Goal: Task Accomplishment & Management: Complete application form

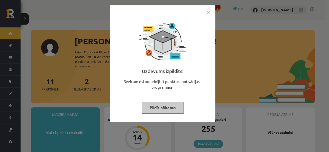
click at [215, 12] on div "Uzdevums izpildīts! Sveicam esi nopelnījis 1 punktus motivācijas programmā Pild…" at bounding box center [164, 76] width 329 height 152
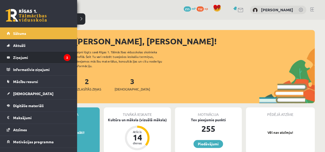
click at [68, 58] on li "Ziņojumi 2" at bounding box center [38, 57] width 77 height 12
click at [64, 60] on icon "2" at bounding box center [67, 57] width 7 height 7
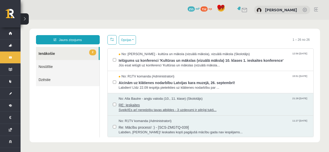
click at [144, 103] on span "RE: Ieskaites" at bounding box center [214, 105] width 190 height 6
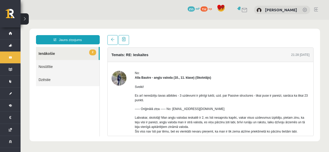
click at [75, 68] on link "Nosūtītie" at bounding box center [67, 66] width 63 height 13
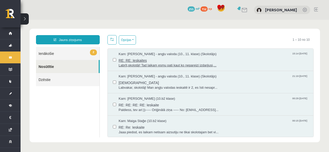
click at [175, 63] on span "Labrīt,skolotāj! Tad laikam esmu pati kaut ko nepareizi izdarijusi,..." at bounding box center [214, 65] width 190 height 5
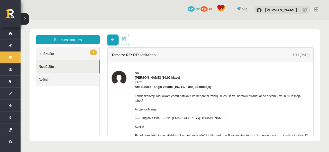
click at [116, 43] on link at bounding box center [112, 40] width 10 height 10
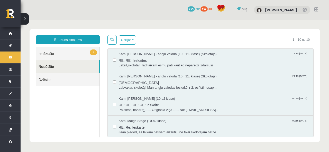
click at [59, 55] on link "2 Ienākošie" at bounding box center [67, 53] width 63 height 13
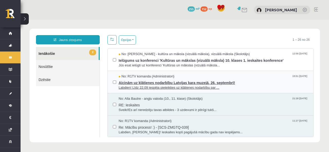
click at [157, 88] on span "Labdien! Līdz 22.09 iespēja pieteikties uz klātienes nodarbību par ..." at bounding box center [214, 88] width 190 height 5
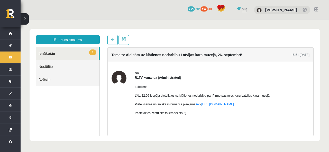
click at [84, 57] on link "1 Ienākošie" at bounding box center [67, 53] width 63 height 13
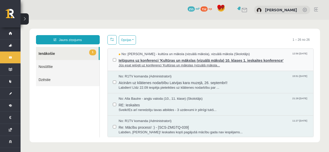
click at [132, 66] on span "Jūs esat ielūgti uz konferenci 'Kultūras un mākslas (vizuālā māksla..." at bounding box center [214, 65] width 190 height 5
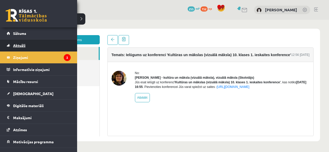
click at [26, 48] on link "Aktuāli" at bounding box center [39, 46] width 64 height 12
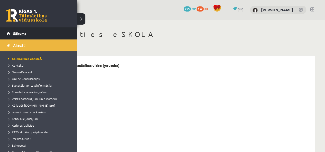
click at [31, 33] on link "Sākums" at bounding box center [39, 34] width 64 height 12
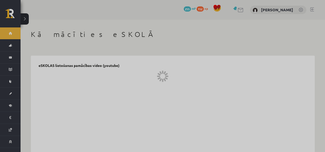
click at [31, 33] on div at bounding box center [162, 76] width 325 height 152
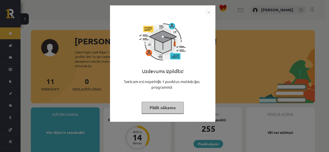
click at [209, 12] on img "Close" at bounding box center [209, 12] width 8 height 8
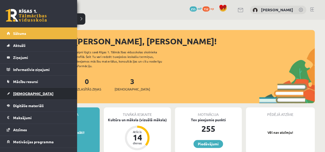
click at [21, 95] on span "[DEMOGRAPHIC_DATA]" at bounding box center [33, 94] width 40 height 5
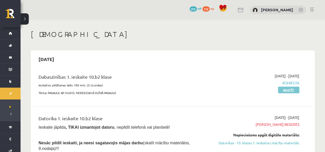
click at [290, 89] on link "Skatīt" at bounding box center [288, 90] width 21 height 7
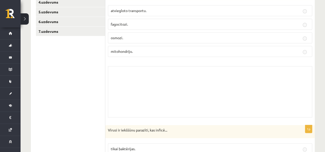
scroll to position [180, 0]
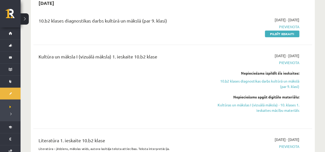
scroll to position [231, 0]
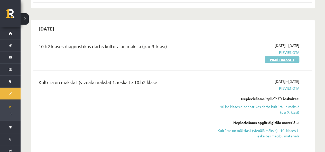
click at [289, 56] on link "Pildīt ieskaiti" at bounding box center [282, 59] width 34 height 7
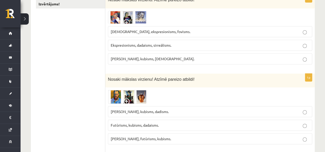
scroll to position [77, 0]
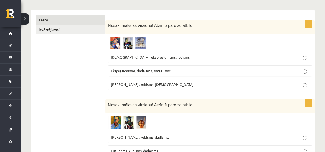
click at [141, 40] on img at bounding box center [127, 43] width 39 height 13
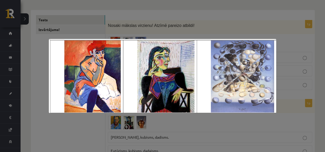
click at [228, 25] on div at bounding box center [162, 76] width 325 height 152
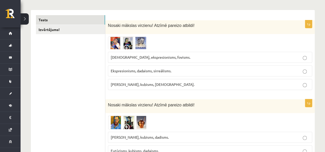
click at [126, 41] on img at bounding box center [127, 43] width 39 height 13
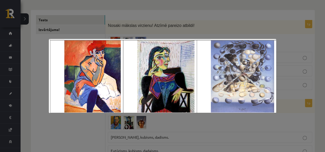
click at [165, 33] on div at bounding box center [162, 76] width 325 height 152
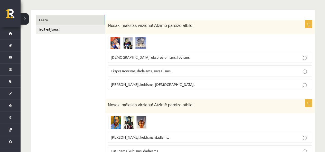
click at [114, 42] on img at bounding box center [127, 43] width 39 height 13
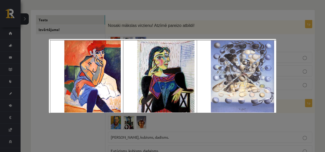
click at [193, 31] on div at bounding box center [162, 76] width 325 height 152
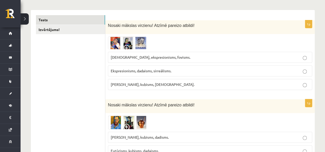
click at [126, 42] on img at bounding box center [127, 43] width 39 height 13
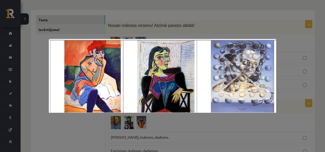
drag, startPoint x: 195, startPoint y: 21, endPoint x: 189, endPoint y: 19, distance: 6.4
click at [194, 21] on div at bounding box center [162, 76] width 325 height 152
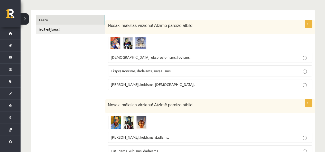
click at [142, 43] on img at bounding box center [127, 43] width 39 height 13
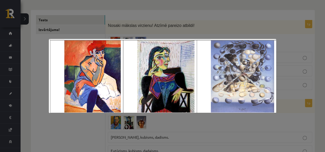
click at [202, 25] on div at bounding box center [162, 76] width 325 height 152
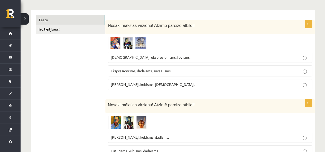
click at [182, 73] on p "Ekspresionisms, dadaisms, sirreālisms." at bounding box center [210, 70] width 199 height 5
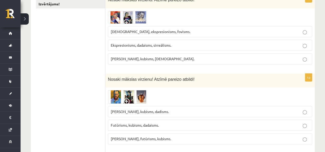
scroll to position [129, 0]
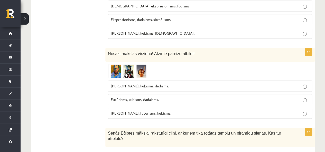
click at [118, 70] on img at bounding box center [127, 72] width 39 height 14
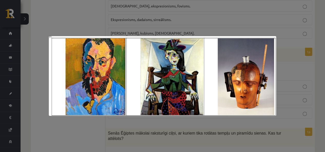
click at [152, 24] on div at bounding box center [162, 76] width 325 height 152
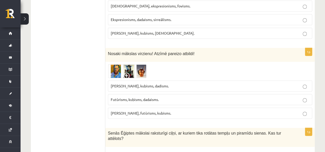
scroll to position [103, 0]
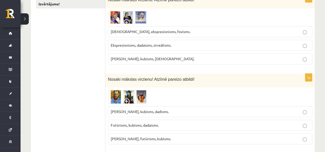
click at [128, 13] on img at bounding box center [127, 17] width 39 height 13
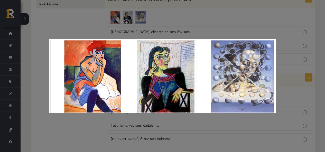
click at [128, 14] on div at bounding box center [162, 76] width 325 height 152
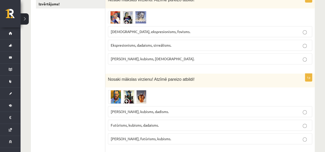
click at [138, 58] on span "Fovisms, kubisms, sirreālisms." at bounding box center [153, 59] width 84 height 5
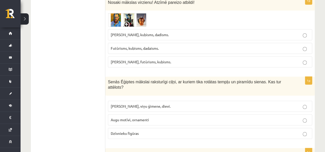
scroll to position [154, 0]
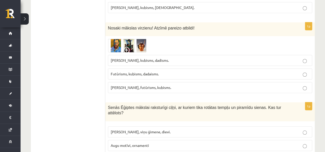
click at [127, 42] on img at bounding box center [127, 46] width 39 height 14
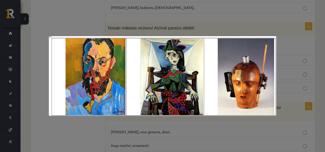
click at [169, 21] on div at bounding box center [162, 76] width 325 height 152
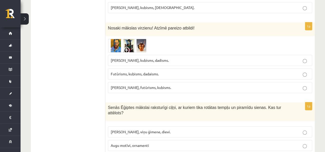
drag, startPoint x: 150, startPoint y: 62, endPoint x: 148, endPoint y: 59, distance: 3.7
click at [149, 60] on p "Fovisms, kubisms, dadisms." at bounding box center [210, 60] width 199 height 5
click at [128, 39] on img at bounding box center [127, 46] width 39 height 14
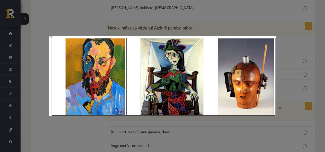
click at [152, 20] on div at bounding box center [162, 76] width 325 height 152
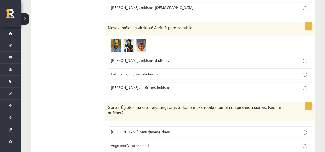
scroll to position [103, 0]
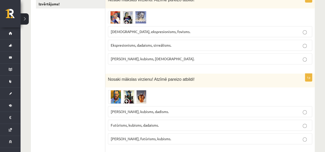
click at [126, 12] on img at bounding box center [127, 17] width 39 height 13
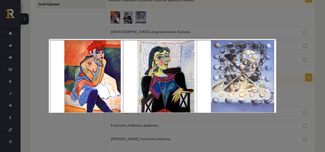
scroll to position [77, 0]
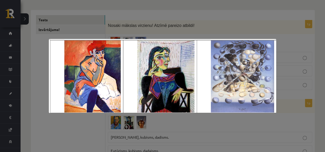
click at [193, 18] on div at bounding box center [162, 76] width 325 height 152
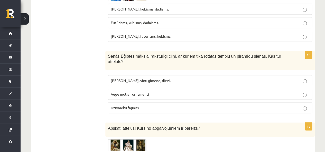
scroll to position [231, 0]
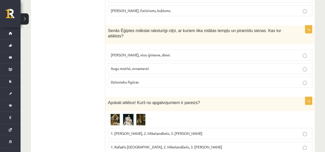
drag, startPoint x: 105, startPoint y: 32, endPoint x: 302, endPoint y: 35, distance: 197.5
click at [288, 32] on div "Senās Ēģiptes mākslai raksturīgi ciļņi, ar kuriem tika rotātas tempļu un piramī…" at bounding box center [210, 34] width 210 height 19
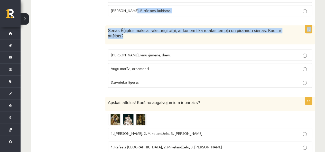
drag, startPoint x: 284, startPoint y: 29, endPoint x: 131, endPoint y: 8, distance: 154.6
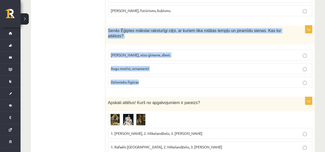
drag, startPoint x: 108, startPoint y: 23, endPoint x: 153, endPoint y: 69, distance: 64.2
copy div "Senās Ēģiptes mākslai raksturīgi ciļņi, ar kuriem tika rotātas tempļu un piramī…"
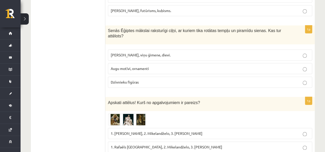
click at [136, 53] on span "Faraoni, viņu ģimene, dievi." at bounding box center [141, 55] width 60 height 5
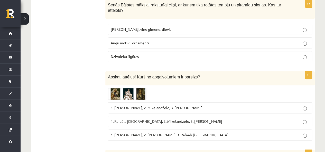
scroll to position [283, 0]
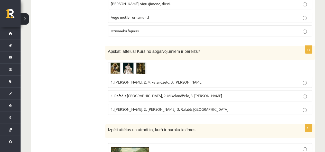
click at [118, 62] on img at bounding box center [127, 68] width 39 height 12
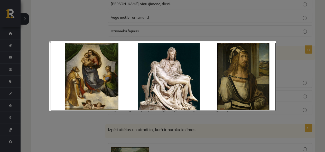
click at [162, 16] on div at bounding box center [162, 76] width 325 height 152
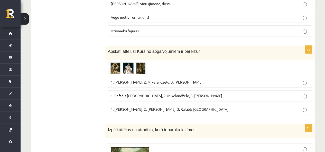
click at [129, 62] on img at bounding box center [127, 68] width 39 height 12
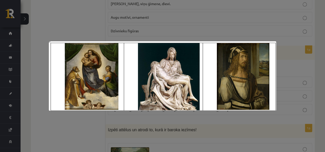
click at [169, 33] on div at bounding box center [162, 76] width 325 height 152
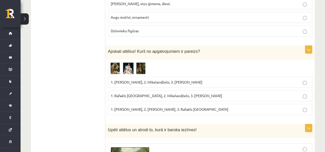
click at [137, 62] on img at bounding box center [127, 68] width 39 height 12
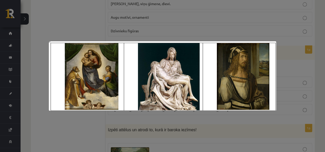
drag, startPoint x: 183, startPoint y: 19, endPoint x: 181, endPoint y: 17, distance: 2.9
click at [181, 18] on div at bounding box center [162, 76] width 325 height 152
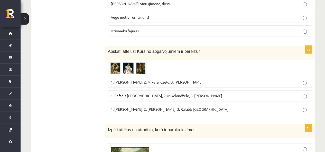
click at [114, 62] on img at bounding box center [127, 68] width 39 height 12
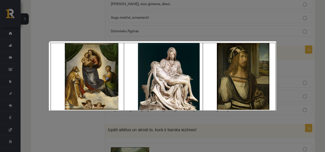
click at [144, 29] on div at bounding box center [162, 76] width 325 height 152
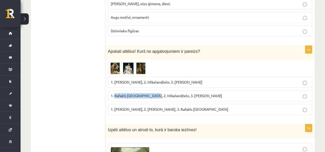
drag, startPoint x: 115, startPoint y: 86, endPoint x: 154, endPoint y: 90, distance: 39.3
click at [154, 90] on label "1. Rafaēls Sancio da Urbīno, 2. Mikelandželo, 3. Albrehts Dīrers" at bounding box center [210, 95] width 204 height 11
copy span "Rafaēls Sancio da Urbīno"
click at [115, 62] on img at bounding box center [127, 68] width 39 height 12
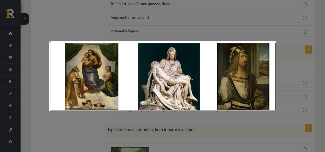
drag, startPoint x: 110, startPoint y: 26, endPoint x: 130, endPoint y: 1, distance: 32.1
click at [110, 25] on div at bounding box center [162, 76] width 325 height 152
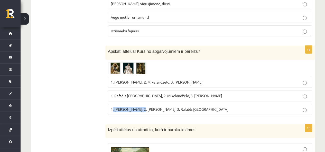
drag, startPoint x: 113, startPoint y: 99, endPoint x: 140, endPoint y: 109, distance: 28.9
click at [140, 109] on fieldset "1. Leonardo da Vinči, 2. Mikelandželo, 3. Albrehts Dīrers 1. Rafaēls Sancio da …" at bounding box center [210, 95] width 204 height 42
click at [116, 107] on span "1. Albrehts Dīrers, 2. Leonardo da Vinči, 3. Rafaēls Sancio da Urbīno" at bounding box center [170, 109] width 118 height 5
copy span ". Albrehts Dīrers,"
click at [221, 80] on label "1. Leonardo da Vinči, 2. Mikelandželo, 3. Albrehts Dīrers" at bounding box center [210, 82] width 204 height 11
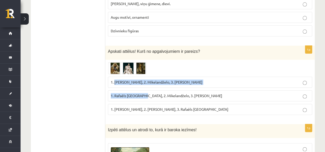
drag, startPoint x: 115, startPoint y: 73, endPoint x: 144, endPoint y: 81, distance: 30.1
click at [144, 81] on fieldset "1. Leonardo da Vinči, 2. Mikelandželo, 3. Albrehts Dīrers 1. Rafaēls Sancio da …" at bounding box center [210, 95] width 204 height 42
click at [117, 62] on img at bounding box center [127, 68] width 39 height 12
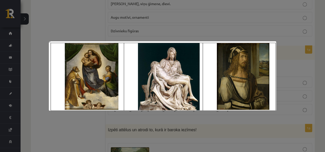
click at [35, 7] on div at bounding box center [162, 76] width 325 height 152
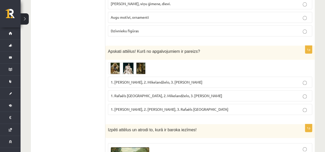
click at [199, 94] on span "1. Rafaēls Sancio da Urbīno, 2. Mikelandželo, 3. Albrehts Dīrers" at bounding box center [167, 96] width 112 height 5
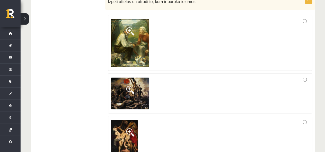
scroll to position [437, 0]
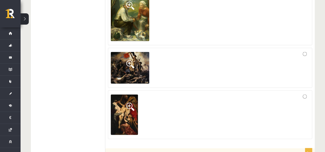
click at [126, 103] on span at bounding box center [130, 107] width 8 height 8
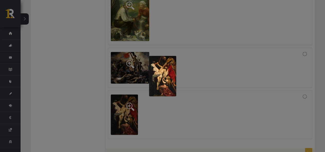
click at [220, 48] on div at bounding box center [162, 76] width 325 height 152
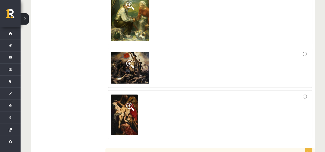
click at [246, 94] on div at bounding box center [210, 114] width 199 height 43
click at [119, 106] on img at bounding box center [124, 115] width 27 height 41
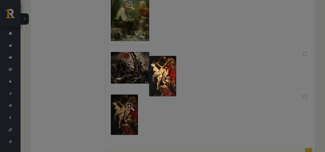
drag, startPoint x: 209, startPoint y: 66, endPoint x: 209, endPoint y: 63, distance: 2.6
click at [209, 63] on div at bounding box center [162, 76] width 325 height 152
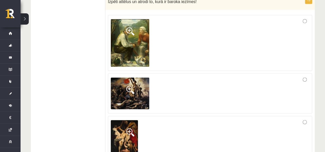
scroll to position [463, 0]
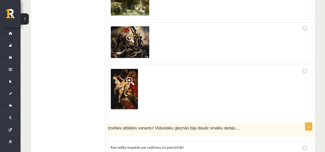
drag, startPoint x: 128, startPoint y: 77, endPoint x: 124, endPoint y: 64, distance: 13.4
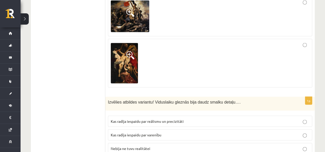
scroll to position [540, 0]
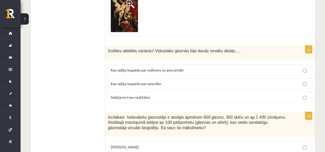
drag, startPoint x: 126, startPoint y: 74, endPoint x: 124, endPoint y: 72, distance: 3.5
click at [126, 81] on span "Kas radīja iespaidu par varenību" at bounding box center [136, 83] width 51 height 5
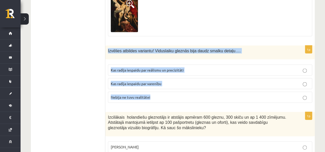
drag, startPoint x: 109, startPoint y: 42, endPoint x: 210, endPoint y: 94, distance: 113.6
click at [209, 95] on div "1p Izvēlies atbildes variantu! Viduslaiku gleznās bija daudz smalku detaļu…. Ka…" at bounding box center [210, 76] width 210 height 61
copy div "Izvēlies atbildes variantu! Viduslaiku gleznās bija daudz smalku detaļu…. Kas r…"
click at [212, 68] on p "Kas radīja iespaidu par reālismu un precizitāti" at bounding box center [210, 70] width 199 height 5
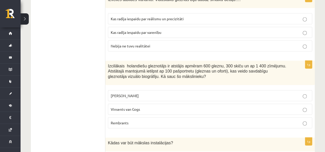
scroll to position [617, 0]
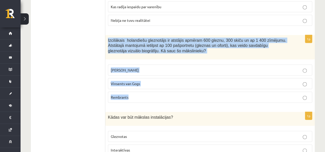
drag, startPoint x: 110, startPoint y: 31, endPoint x: 148, endPoint y: 89, distance: 69.1
click at [148, 90] on div "1p Izcilākais holandiešu gleznotājs ir atstājis apmēram 600 gleznu, 300 skiču u…" at bounding box center [210, 71] width 210 height 72
drag, startPoint x: 198, startPoint y: 87, endPoint x: 199, endPoint y: 84, distance: 3.0
click at [198, 95] on p "Rembrants" at bounding box center [210, 97] width 199 height 5
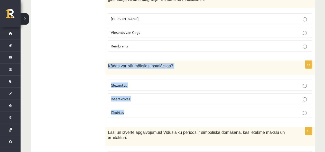
drag, startPoint x: 108, startPoint y: 55, endPoint x: 165, endPoint y: 99, distance: 71.7
click at [166, 101] on div "1p Kādas var būt mākslas instalācijas? Gleznotas Interaktīvas Zīmētas" at bounding box center [210, 91] width 210 height 61
copy div "Kādas var būt mākslas instalācijas? Gleznotas Interaktīvas Zīmētas"
click at [142, 94] on label "Interaktīvas" at bounding box center [210, 99] width 204 height 11
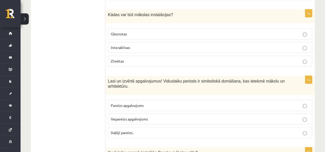
scroll to position [745, 0]
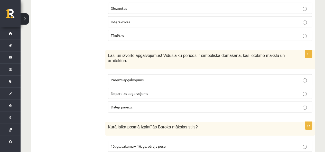
drag, startPoint x: 115, startPoint y: 70, endPoint x: 115, endPoint y: 68, distance: 2.8
click at [115, 78] on span "Pareizs apgalvojums" at bounding box center [127, 80] width 33 height 5
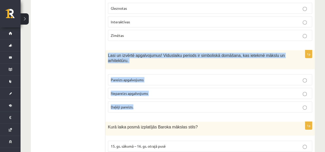
drag, startPoint x: 106, startPoint y: 44, endPoint x: 146, endPoint y: 99, distance: 68.0
click at [149, 102] on div "1p Lasi un izvērtē apgalvojumus! Viduslaiku periods ir simboliskā domāšana, kas…" at bounding box center [210, 83] width 210 height 67
copy div "Lasi un izvērtē apgalvojumus! Viduslaiku periods ir simboliskā domāšana, kas ie…"
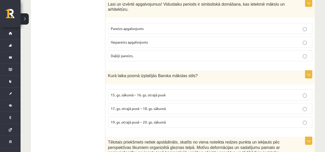
scroll to position [823, 0]
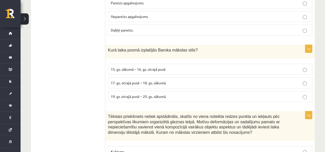
click at [144, 81] on span "17. gs. otrajā pusē – 18. gs. sākumā" at bounding box center [138, 83] width 55 height 5
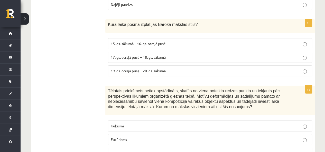
scroll to position [874, 0]
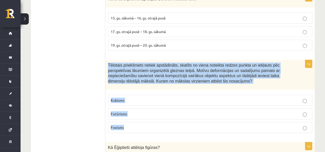
drag, startPoint x: 107, startPoint y: 50, endPoint x: 123, endPoint y: 110, distance: 62.2
click at [134, 116] on div "1p Tēlotais priekšmets netiek apstādināts, skatīts no viena noteikta redzes pun…" at bounding box center [210, 98] width 210 height 77
copy div "Tēlotais priekšmets netiek apstādināts, skatīts no viena noteikta redzes punkta…"
click at [141, 98] on p "Kubisms" at bounding box center [210, 100] width 199 height 5
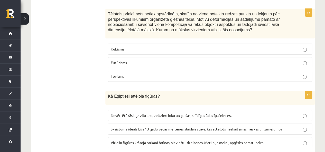
scroll to position [951, 0]
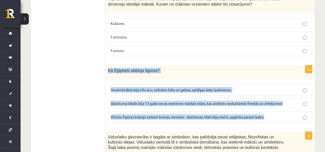
drag, startPoint x: 108, startPoint y: 54, endPoint x: 271, endPoint y: 104, distance: 170.9
click at [271, 104] on div "1p Kā Ēģiptieši attēloja figūras? Novērtētākās bija zilu acu, zeltainu loku un …" at bounding box center [210, 96] width 210 height 61
copy div "Kā Ēģiptieši attēloja figūras? Novērtētākās bija zilu acu, zeltainu loku un gai…"
click at [270, 66] on div "Kā Ēģiptieši attēloja figūras?" at bounding box center [210, 73] width 210 height 14
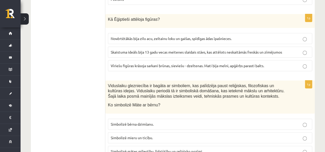
scroll to position [1028, 0]
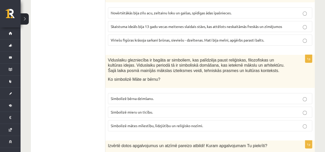
click at [177, 124] on span "Simbolizē mātes mīlestību, līdzjūtību un reliģisko nozīmi." at bounding box center [157, 126] width 92 height 5
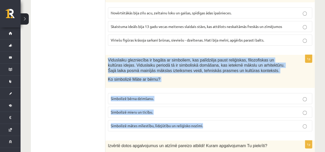
drag, startPoint x: 108, startPoint y: 45, endPoint x: 215, endPoint y: 118, distance: 129.3
click at [215, 118] on div "1p Viduslaiku glezniecība ir bagāta ar simboliem, kas palīdzēja paust reliģiska…" at bounding box center [210, 95] width 210 height 81
copy div "Viduslaiku glezniecība ir bagāta ar simboliem, kas palīdzēja paust reliģiskas, …"
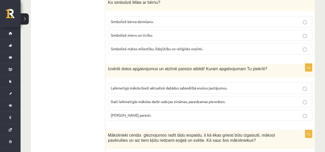
click at [195, 86] on span "Laikmetīgā māksla bieži aktualizē dažādus sabiedrībā esošus jautājumus." at bounding box center [169, 88] width 117 height 5
click at [220, 113] on p "Abi apgalvojumi pareizi." at bounding box center [210, 115] width 199 height 5
drag, startPoint x: 108, startPoint y: 54, endPoint x: 72, endPoint y: 48, distance: 35.9
click at [160, 99] on div "1p Izvērtē dotos apgalvojumus un atzīmē pareizo atbildi! Kuram apgalvojumam Tu …" at bounding box center [210, 94] width 210 height 61
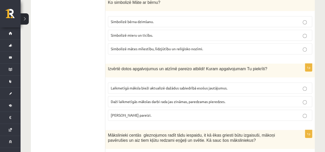
copy div "Izvērtē dotos apgalvojumus un atzīmē pareizo atbildi! Kuram apgalvojumam Tu pie…"
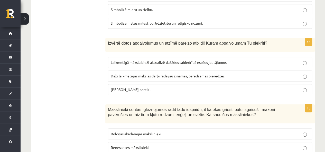
scroll to position [1182, 0]
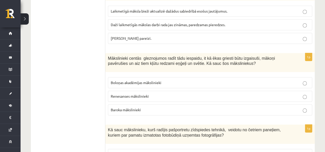
click at [127, 94] on span "Renesanses mākslinieki" at bounding box center [130, 96] width 38 height 5
click at [151, 80] on p "Boloņas akadēmijas mākslinieki" at bounding box center [210, 82] width 199 height 5
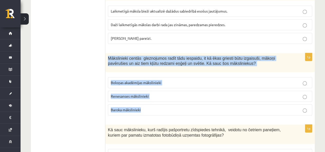
drag, startPoint x: 108, startPoint y: 41, endPoint x: 156, endPoint y: 95, distance: 72.8
click at [156, 95] on div "1p Mākslinieki centās gleznojumos radīt tādu iespaidu, it kā ēkas griesti būtu …" at bounding box center [210, 86] width 210 height 67
click at [186, 105] on label "Baroka mākslinieki" at bounding box center [210, 110] width 204 height 11
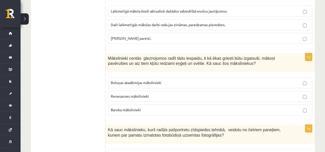
scroll to position [1260, 0]
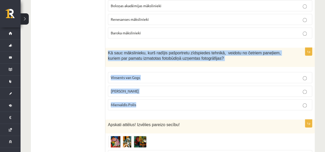
drag, startPoint x: 107, startPoint y: 38, endPoint x: 153, endPoint y: 99, distance: 76.6
click at [153, 99] on div "1p Kā sauc mākslinieku, kurš radījis pašportretu zīdspiedes tehnikā, veidotu no…" at bounding box center [210, 81] width 210 height 67
click at [158, 89] on p "Endijs Vorhols" at bounding box center [210, 91] width 199 height 5
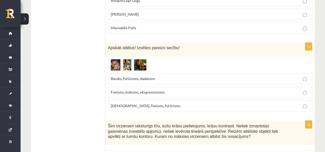
scroll to position [1362, 0]
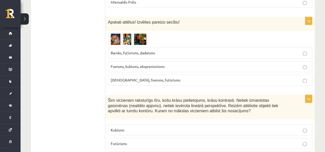
click at [117, 33] on img at bounding box center [127, 39] width 39 height 12
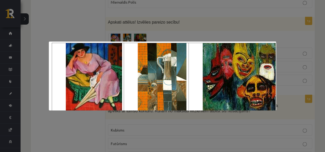
click at [86, 3] on div at bounding box center [162, 76] width 325 height 152
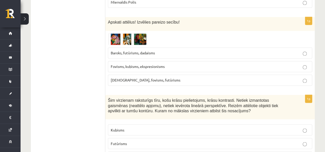
click at [132, 64] on p "Fovisms, kubisms, ekspresionisms" at bounding box center [210, 66] width 199 height 5
click at [136, 33] on img at bounding box center [127, 39] width 39 height 12
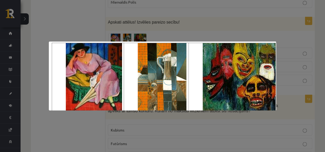
click at [134, 27] on div at bounding box center [162, 76] width 325 height 152
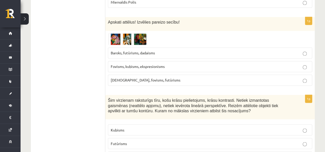
click at [130, 33] on img at bounding box center [127, 39] width 39 height 12
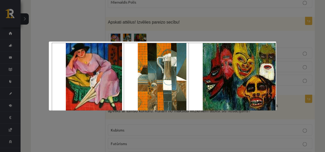
click at [86, 8] on div at bounding box center [162, 76] width 325 height 152
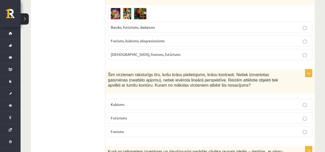
scroll to position [1414, 0]
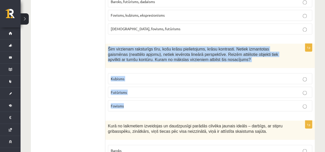
drag, startPoint x: 107, startPoint y: 32, endPoint x: 125, endPoint y: 88, distance: 58.7
click at [127, 89] on div "1p Šim virzienam raksturīgs tīru, košu krāsu pielietojums, krāsu kontrasti. Net…" at bounding box center [210, 80] width 210 height 72
click at [138, 103] on p "Fovisms" at bounding box center [210, 105] width 199 height 5
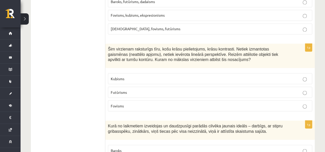
scroll to position [1491, 0]
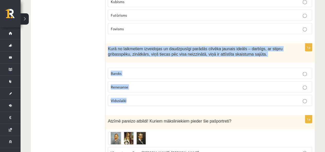
drag, startPoint x: 107, startPoint y: 30, endPoint x: 175, endPoint y: 88, distance: 89.9
click at [175, 88] on div "1p Kurā no laikmetiem izveidojas un daudzpusīgi parādās cilvēka jaunais ideāls …" at bounding box center [210, 77] width 210 height 67
drag, startPoint x: 151, startPoint y: 69, endPoint x: 146, endPoint y: 66, distance: 6.3
click at [151, 85] on p "Renesanse" at bounding box center [210, 87] width 199 height 5
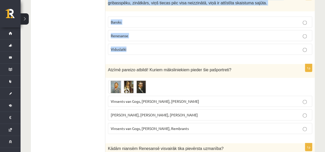
scroll to position [1568, 0]
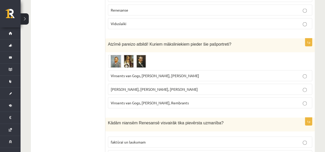
click at [126, 55] on img at bounding box center [127, 61] width 39 height 13
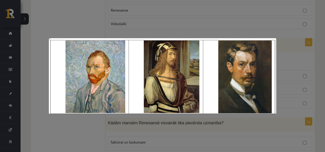
click at [83, 21] on div at bounding box center [162, 76] width 325 height 152
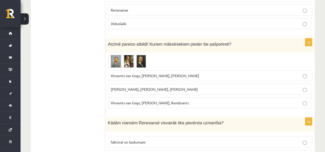
click at [158, 74] on span "Vinsents van Gogs, Albrehts Dīrers, Janis Rozentāls" at bounding box center [155, 76] width 88 height 5
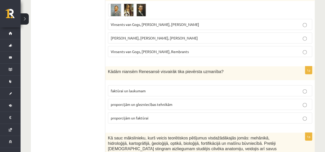
scroll to position [1645, 0]
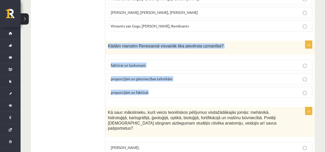
drag, startPoint x: 107, startPoint y: 28, endPoint x: 149, endPoint y: 65, distance: 55.6
click at [149, 65] on div "1p Kādām niansēm Renesansē visvairāk tika pievērsta uzmanība? faktūrai un lauku…" at bounding box center [210, 71] width 210 height 61
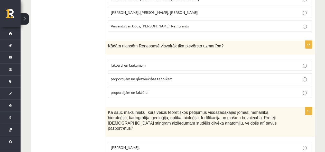
click at [109, 44] on span "Kādām niansēm Renesansē visvairāk tika pievērsta uzmanība?" at bounding box center [166, 46] width 116 height 4
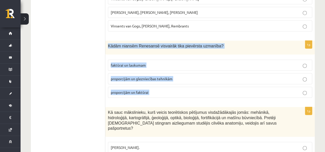
drag, startPoint x: 109, startPoint y: 29, endPoint x: 167, endPoint y: 76, distance: 74.2
click at [168, 78] on div "1p Kādām niansēm Renesansē visvairāk tika pievērsta uzmanība? faktūrai un lauku…" at bounding box center [210, 71] width 210 height 61
click at [207, 76] on p "proporcijām un glezniecības tehnikām" at bounding box center [210, 78] width 199 height 5
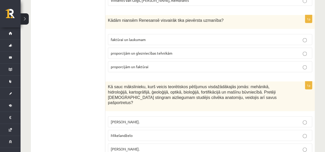
scroll to position [1697, 0]
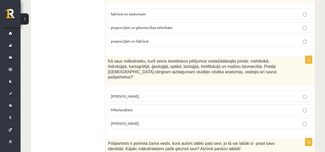
drag, startPoint x: 108, startPoint y: 43, endPoint x: 151, endPoint y: 97, distance: 69.2
click at [160, 102] on div "1p Kā sauc mākslinieku, kurš veicis teorētiskos pētījumus visdažādākajās jomās:…" at bounding box center [210, 94] width 210 height 77
drag, startPoint x: 150, startPoint y: 101, endPoint x: 154, endPoint y: 78, distance: 23.5
click at [150, 121] on p "Leonardo da Vinči." at bounding box center [210, 123] width 199 height 5
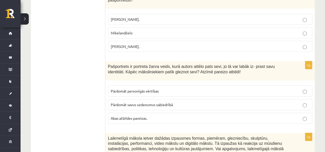
click at [133, 116] on span "Abas atbildes pareizas." at bounding box center [129, 118] width 37 height 5
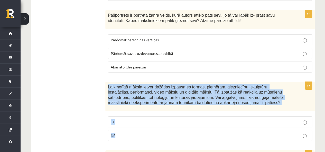
drag, startPoint x: 106, startPoint y: 62, endPoint x: 141, endPoint y: 110, distance: 59.0
click at [140, 112] on div "1p Laikmetīgā māksla ietver dažādas izpausmes formas, piemēram, glezniecību, sk…" at bounding box center [210, 114] width 210 height 64
click at [156, 133] on p "Nē" at bounding box center [210, 135] width 199 height 5
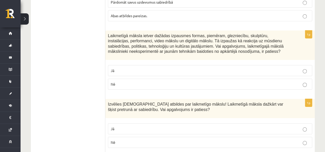
scroll to position [1928, 0]
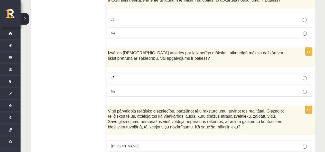
click at [137, 72] on label "Jā" at bounding box center [210, 77] width 204 height 11
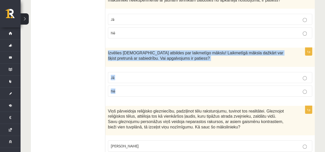
drag, startPoint x: 108, startPoint y: 25, endPoint x: 121, endPoint y: 59, distance: 35.7
click at [125, 70] on div "1p Izvēlies pareizās atbildes par laikmetīgo mākslu! Laikmetīgā māksla dažkārt …" at bounding box center [210, 74] width 210 height 53
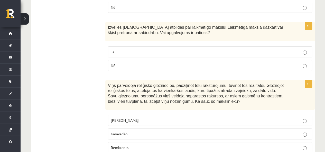
scroll to position [1979, 0]
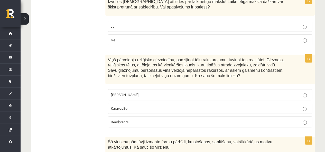
click at [121, 106] on span "Karavadžo" at bounding box center [119, 108] width 17 height 5
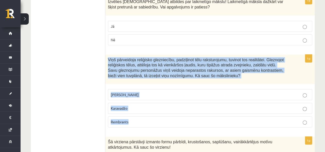
drag, startPoint x: 107, startPoint y: 31, endPoint x: 129, endPoint y: 97, distance: 70.1
click at [134, 103] on div "1p Viņš pārveidoja reliģisko glezniecību, padziļinot tēlu raksturojumu, tuvinot…" at bounding box center [210, 93] width 210 height 77
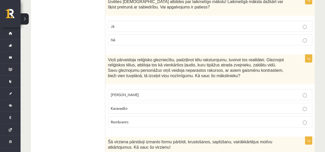
drag, startPoint x: 78, startPoint y: 79, endPoint x: 80, endPoint y: 79, distance: 2.6
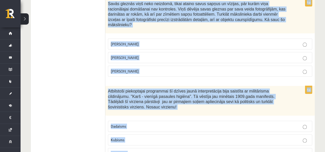
scroll to position [2227, 0]
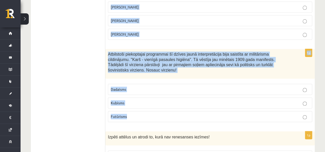
drag, startPoint x: 106, startPoint y: 10, endPoint x: 138, endPoint y: 79, distance: 76.4
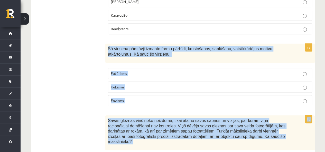
scroll to position [2047, 0]
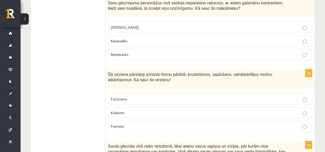
click at [159, 94] on fieldset "Futūrisms Kubisms Fovisms" at bounding box center [210, 112] width 204 height 42
click at [159, 110] on p "Kubisms" at bounding box center [210, 112] width 199 height 5
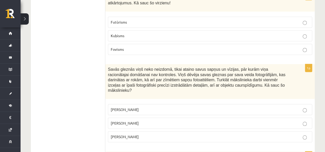
scroll to position [2150, 0]
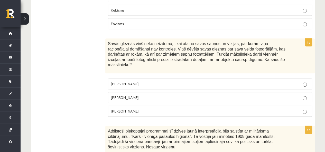
click at [174, 95] on p "Salvadors Dalī" at bounding box center [210, 97] width 199 height 5
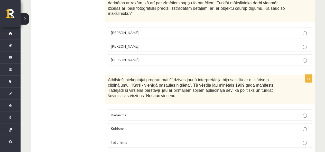
click at [153, 140] on p "Futūrisms" at bounding box center [210, 142] width 199 height 5
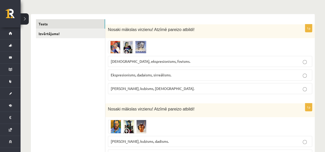
scroll to position [0, 0]
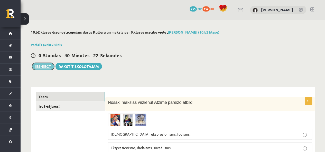
click at [43, 66] on button "Iesniegt" at bounding box center [43, 66] width 22 height 7
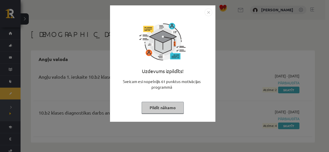
click at [207, 11] on img "Close" at bounding box center [209, 12] width 8 height 8
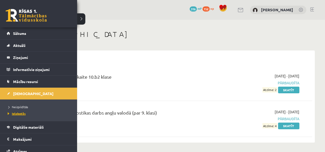
click at [25, 114] on link "Izlabotās" at bounding box center [39, 114] width 66 height 5
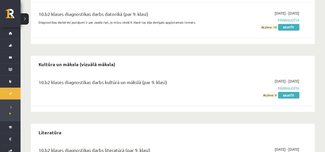
scroll to position [430, 0]
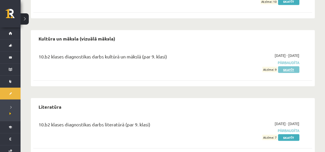
click at [292, 66] on link "Skatīt" at bounding box center [288, 69] width 21 height 7
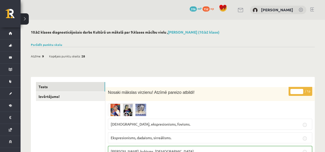
drag, startPoint x: 94, startPoint y: 103, endPoint x: 94, endPoint y: 99, distance: 3.9
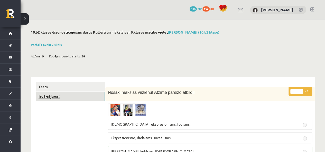
click at [94, 98] on link "Izvērtējums!" at bounding box center [70, 97] width 69 height 10
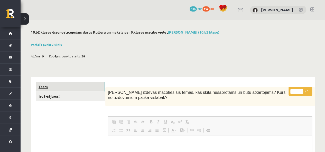
click at [79, 86] on link "Tests" at bounding box center [70, 87] width 69 height 10
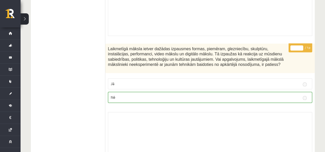
scroll to position [3316, 0]
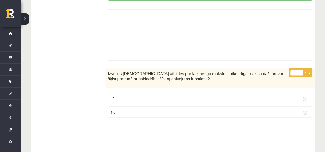
drag, startPoint x: 131, startPoint y: 85, endPoint x: 89, endPoint y: 95, distance: 43.4
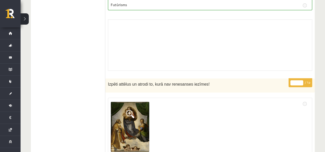
scroll to position [4125, 0]
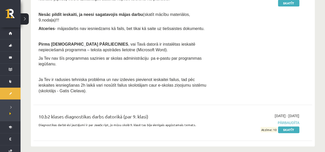
scroll to position [275, 0]
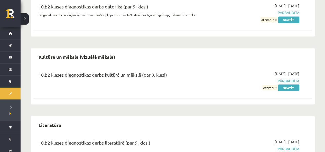
scroll to position [430, 0]
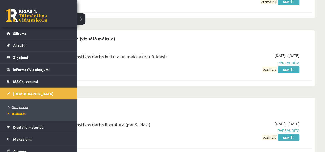
click at [16, 106] on span "Neizpildītās" at bounding box center [17, 107] width 22 height 4
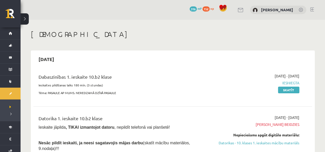
scroll to position [26, 0]
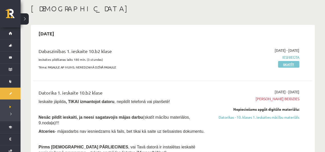
click at [291, 64] on link "Skatīt" at bounding box center [288, 64] width 21 height 7
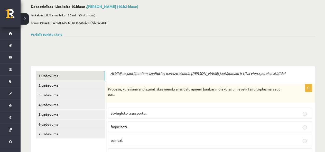
scroll to position [77, 0]
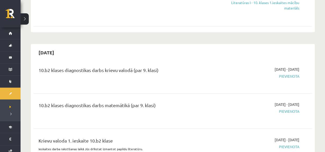
scroll to position [411, 0]
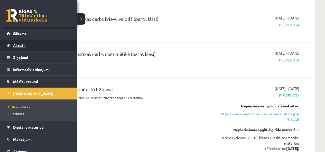
click at [16, 44] on span "Aktuāli" at bounding box center [19, 45] width 12 height 5
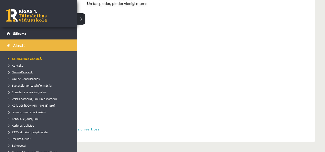
scroll to position [26, 0]
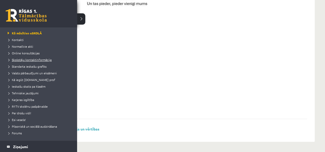
click at [28, 59] on span "Skolotāju kontaktinformācija" at bounding box center [28, 60] width 45 height 4
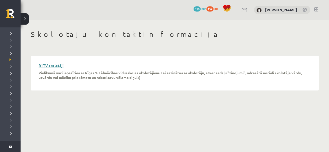
click at [54, 66] on link "R1TV skolotāji" at bounding box center [51, 65] width 25 height 5
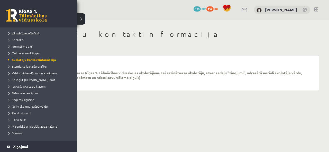
click at [27, 32] on span "Kā mācīties eSKOLĀ" at bounding box center [22, 33] width 33 height 4
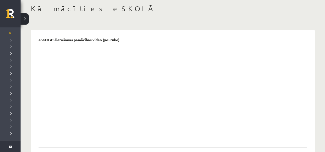
scroll to position [51, 0]
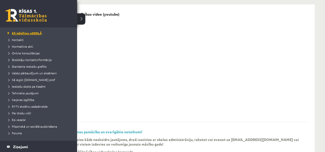
click at [18, 32] on span "Kā mācīties eSKOLĀ" at bounding box center [23, 33] width 35 height 4
click at [26, 15] on link at bounding box center [26, 15] width 41 height 13
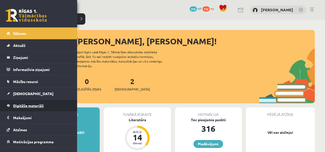
click at [28, 105] on span "Digitālie materiāli" at bounding box center [28, 106] width 31 height 5
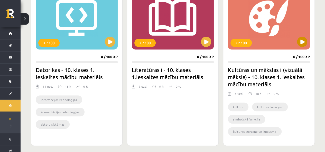
scroll to position [140, 0]
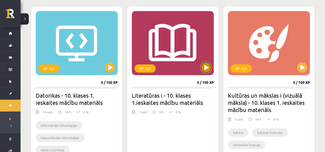
click at [207, 67] on button at bounding box center [206, 67] width 10 height 10
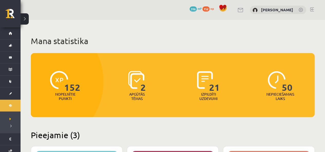
scroll to position [140, 0]
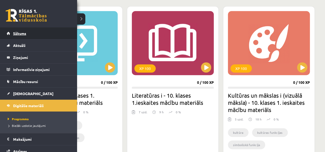
click at [28, 35] on link "Sākums" at bounding box center [39, 34] width 64 height 12
